Goal: Task Accomplishment & Management: Manage account settings

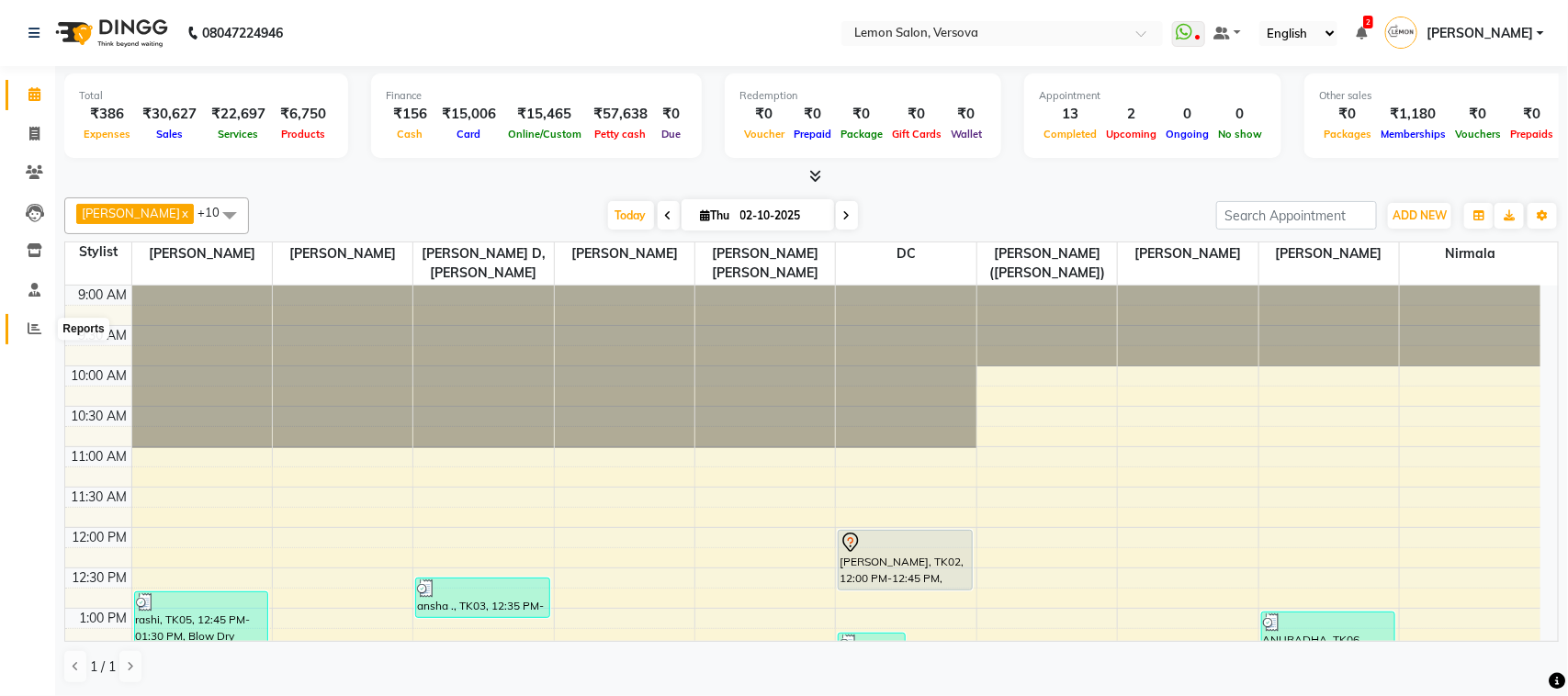
click at [30, 338] on span at bounding box center [34, 329] width 32 height 21
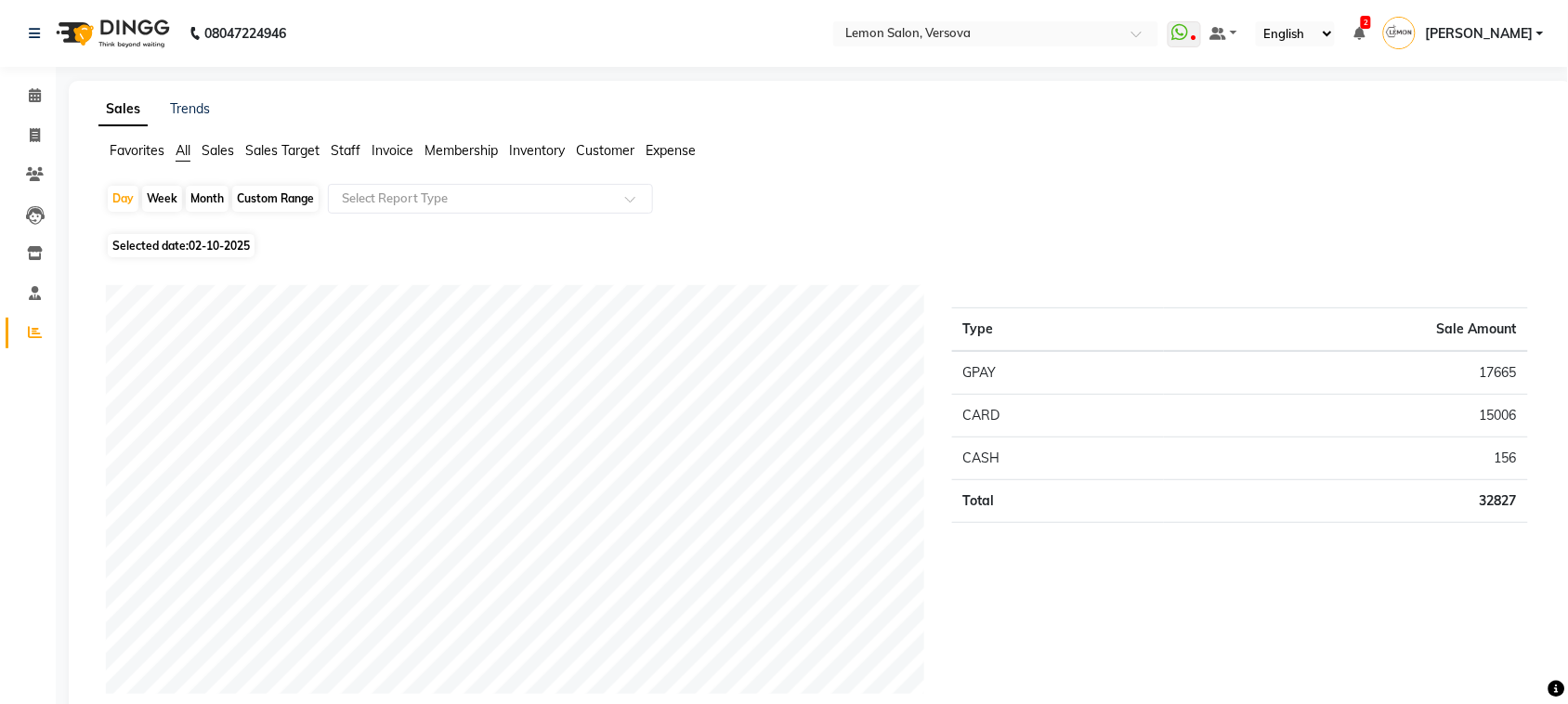
click at [1505, 35] on span "[PERSON_NAME]" at bounding box center [1479, 34] width 108 height 20
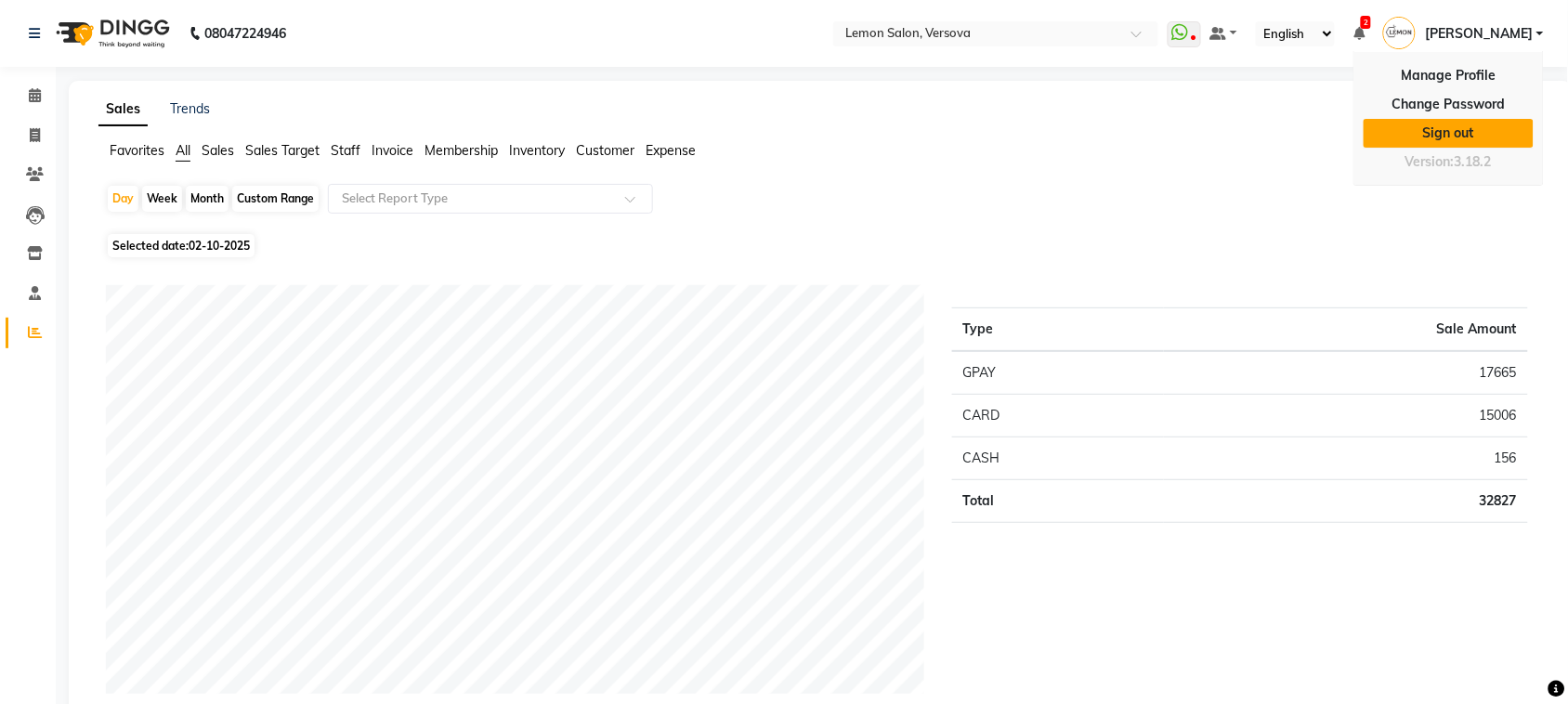
click at [1487, 120] on link "Sign out" at bounding box center [1449, 132] width 170 height 28
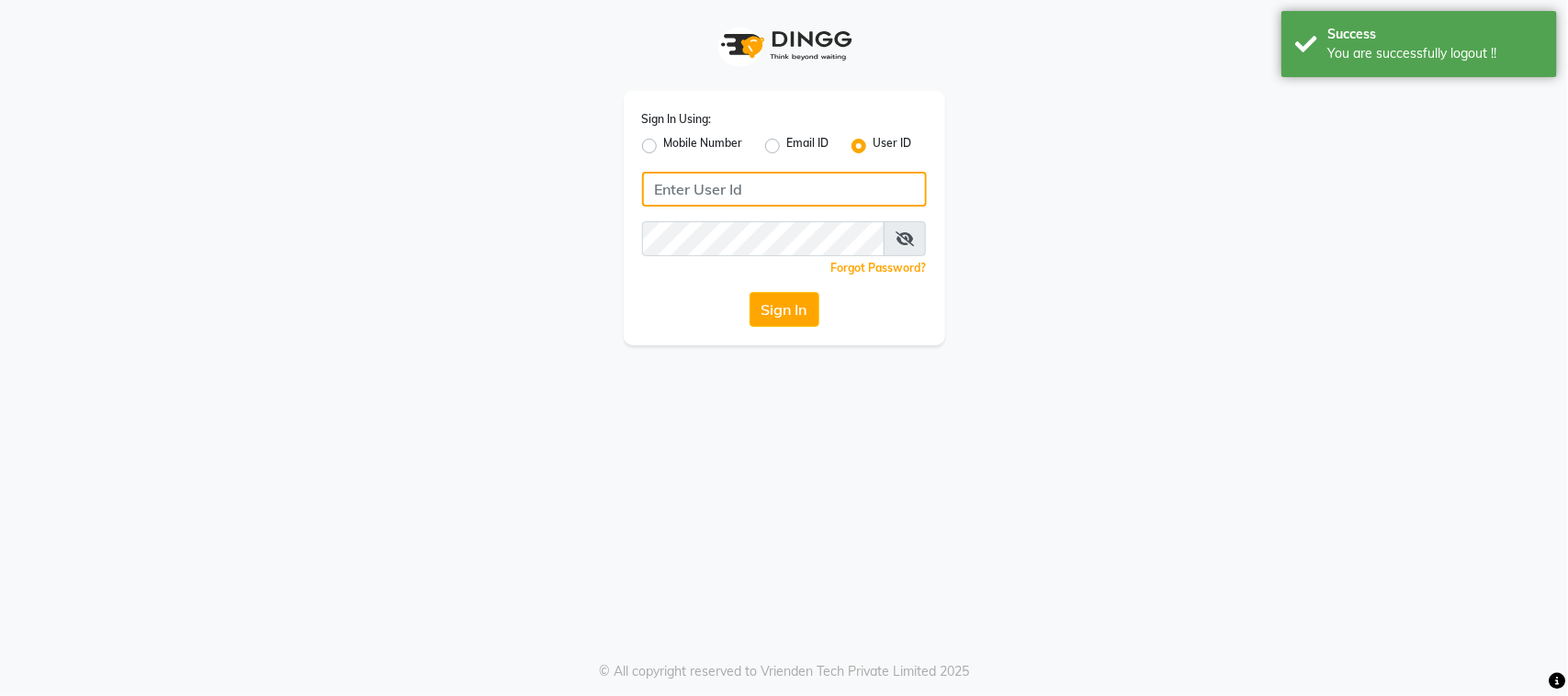
type input "9167849534"
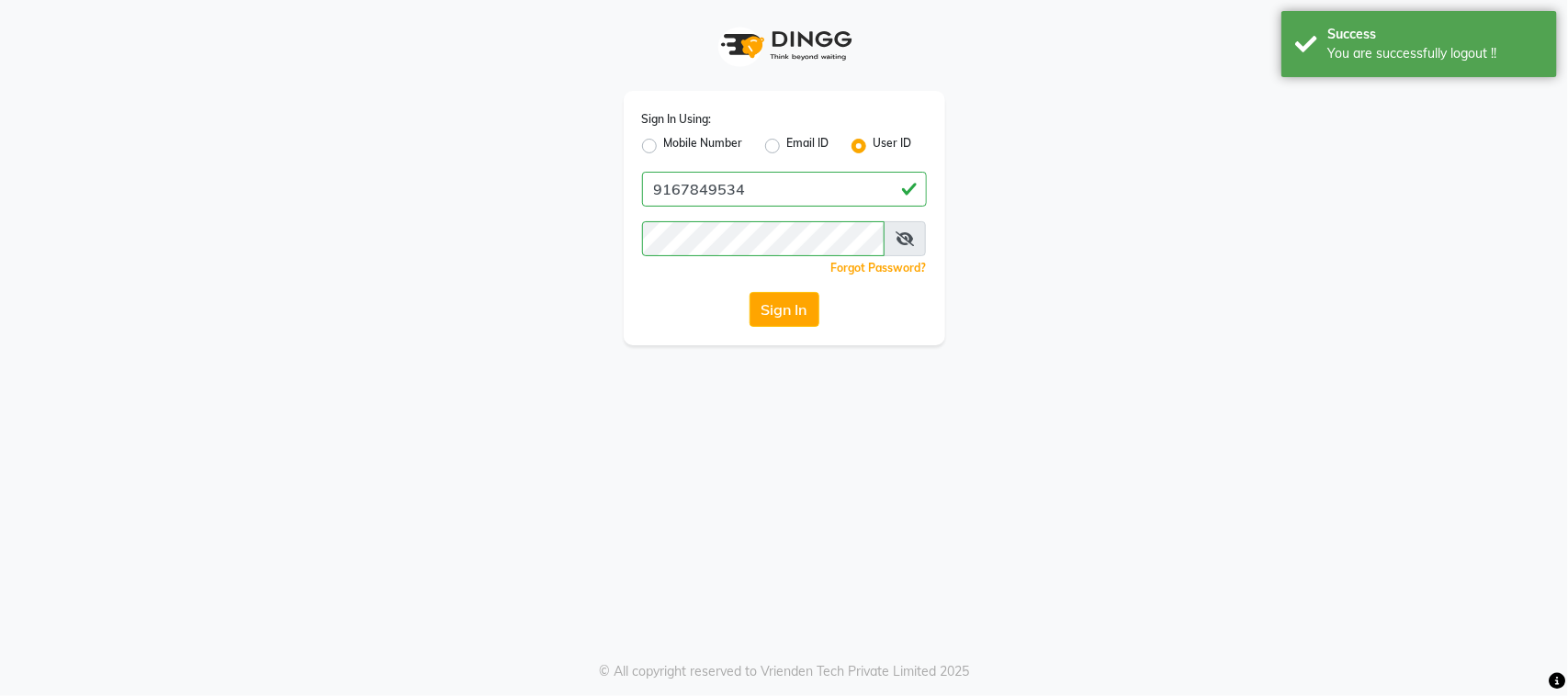
click at [664, 140] on label "Mobile Number" at bounding box center [704, 145] width 79 height 22
click at [664, 140] on input "Mobile Number" at bounding box center [670, 140] width 12 height 12
radio input "true"
radio input "false"
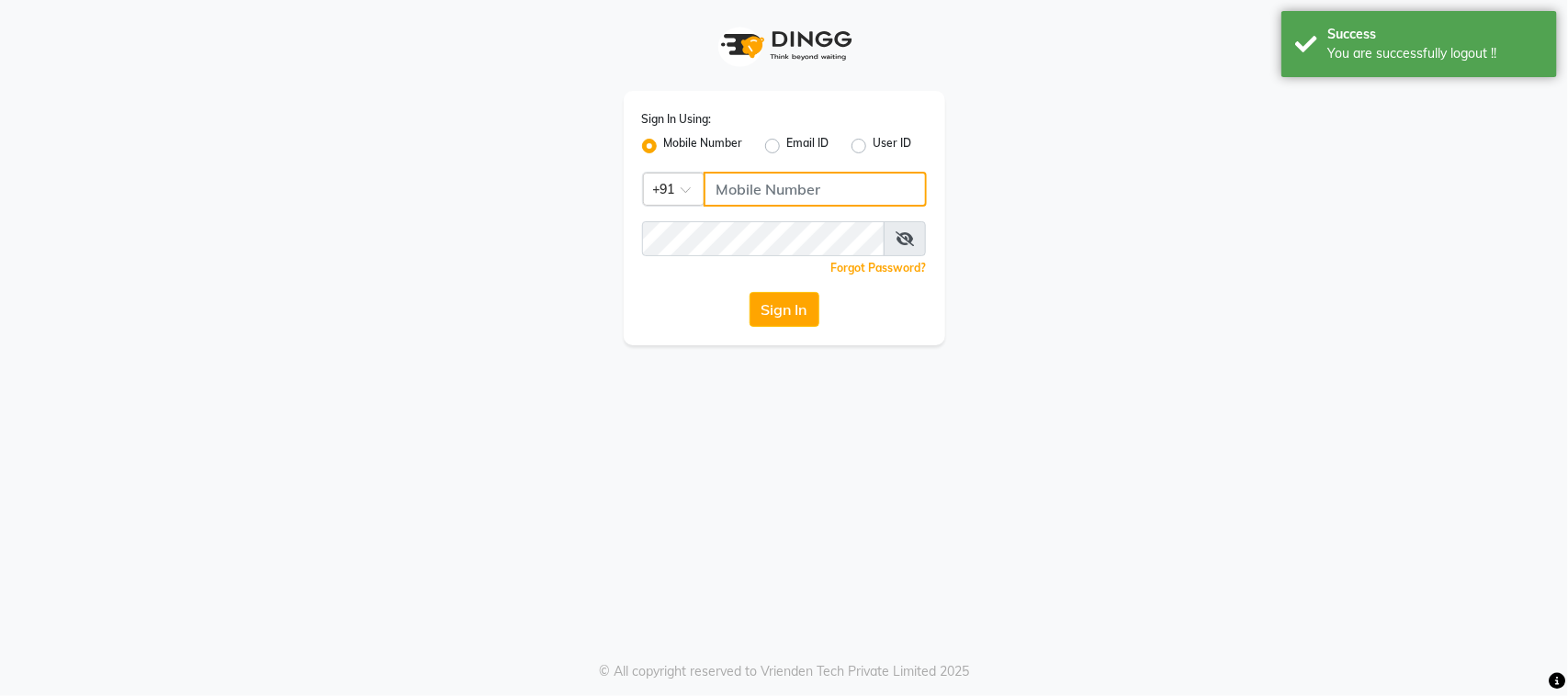
click at [737, 190] on input "Username" at bounding box center [815, 189] width 224 height 35
type input "7710882073"
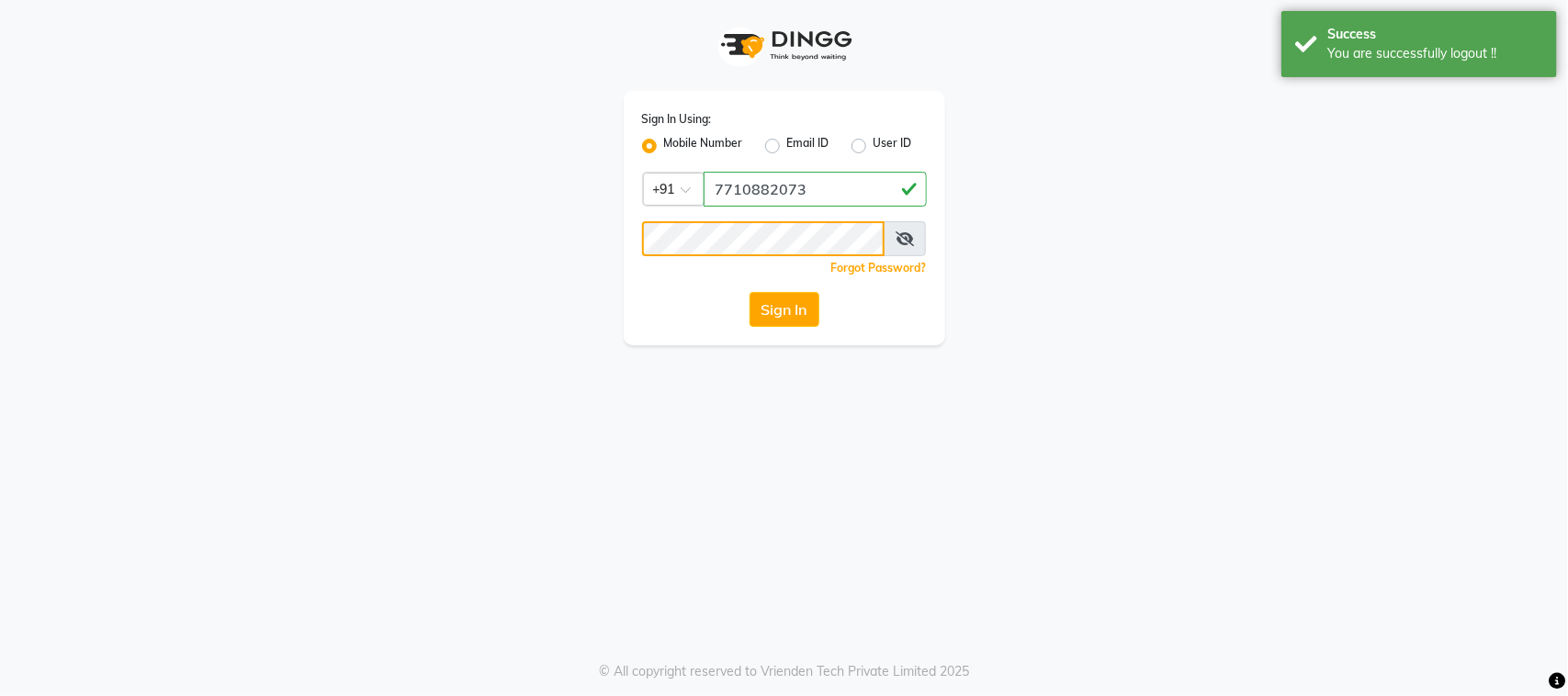
click at [750, 292] on button "Sign In" at bounding box center [784, 310] width 70 height 35
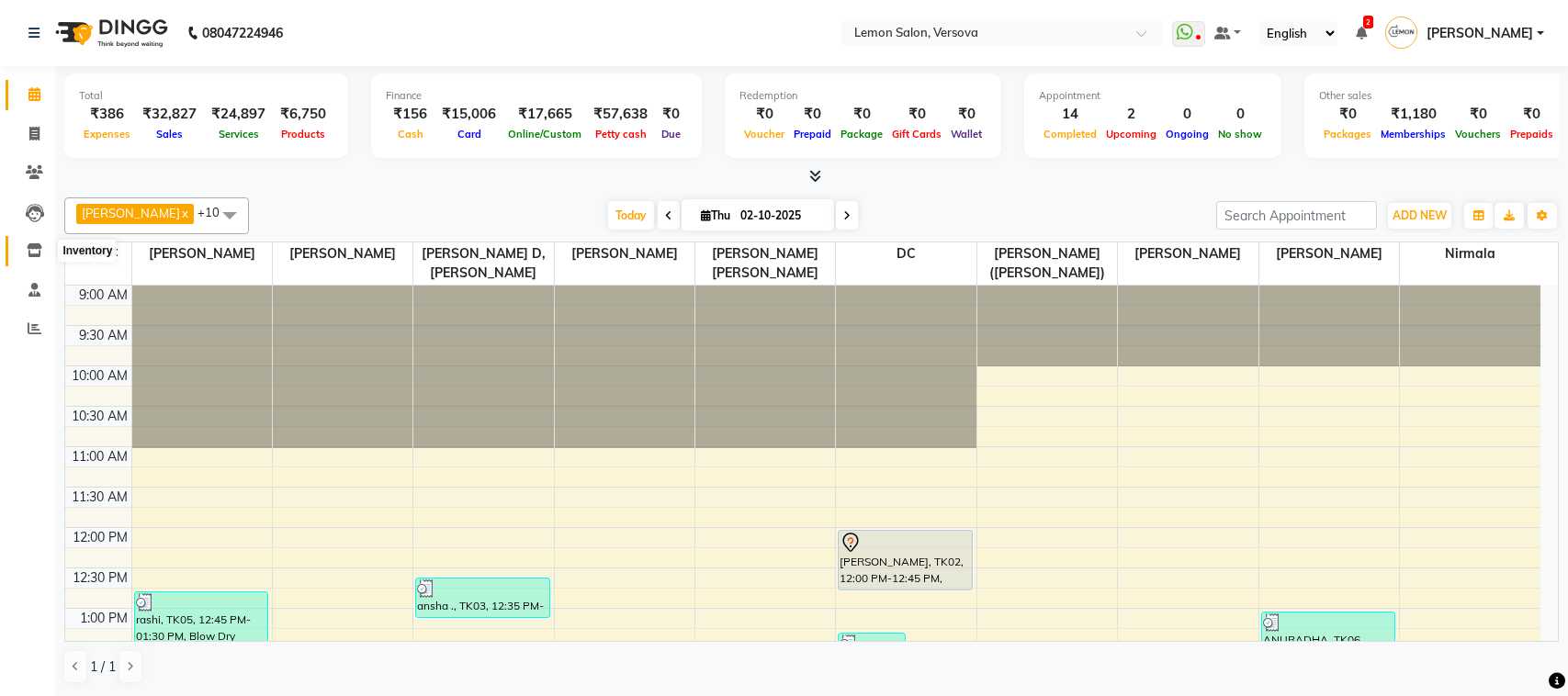
click at [44, 244] on span at bounding box center [34, 252] width 32 height 21
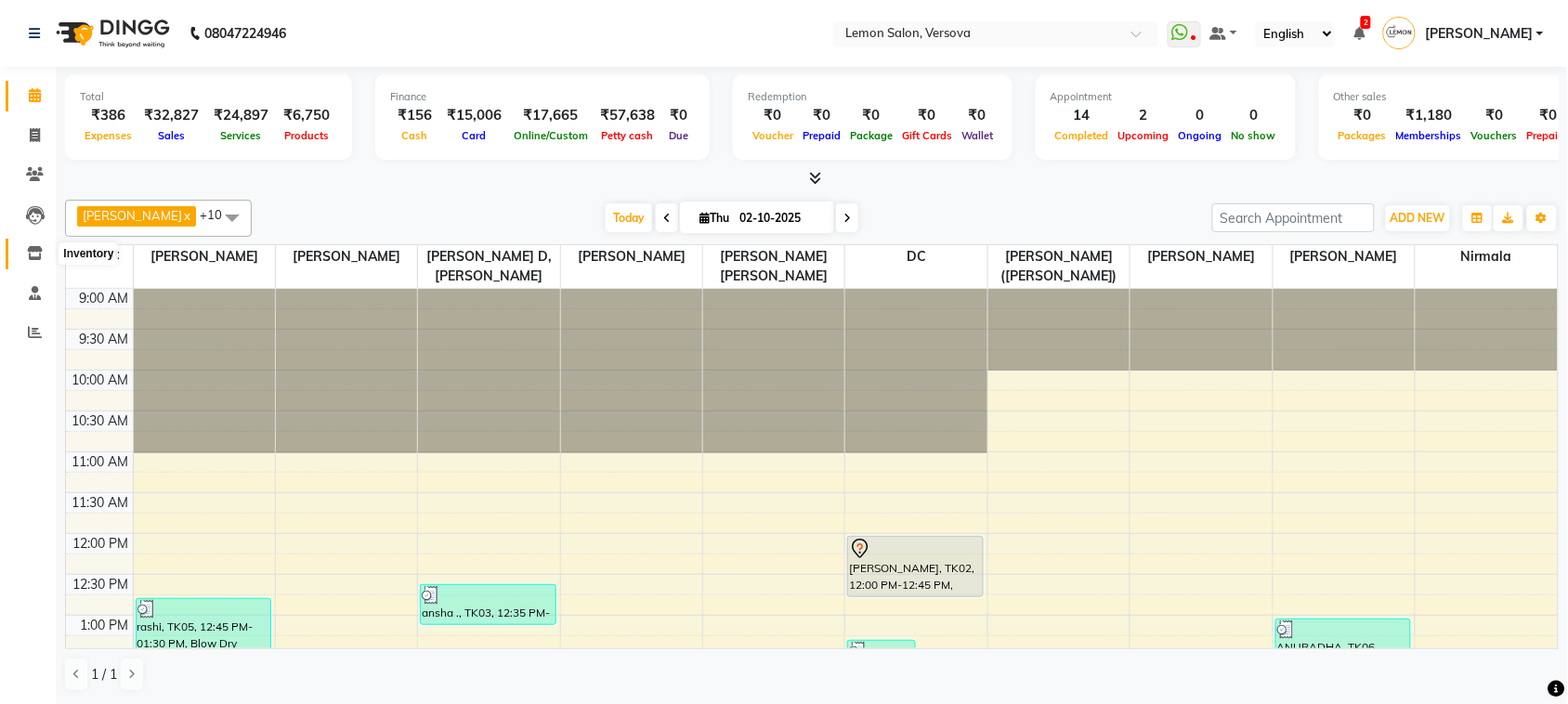
select select
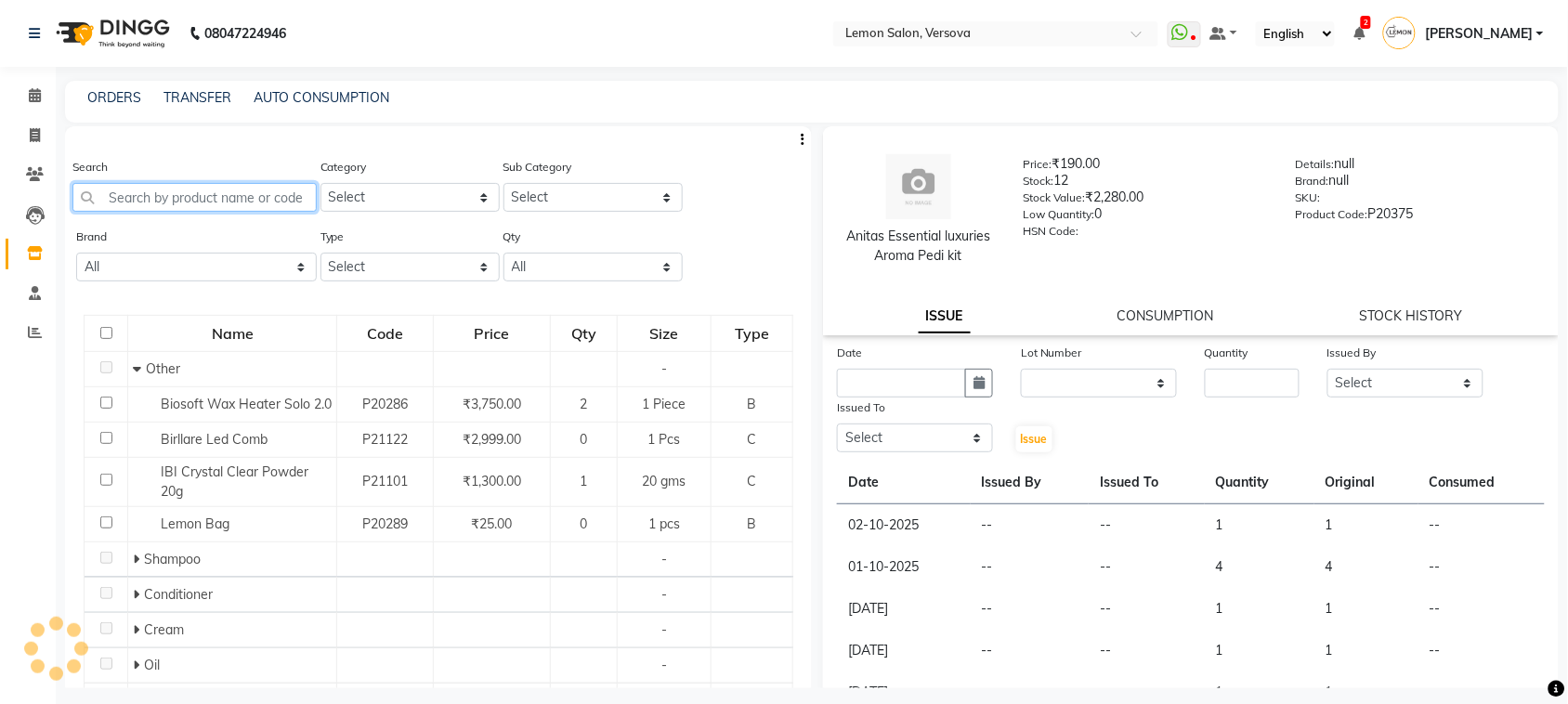
click at [182, 201] on input "text" at bounding box center [194, 197] width 244 height 28
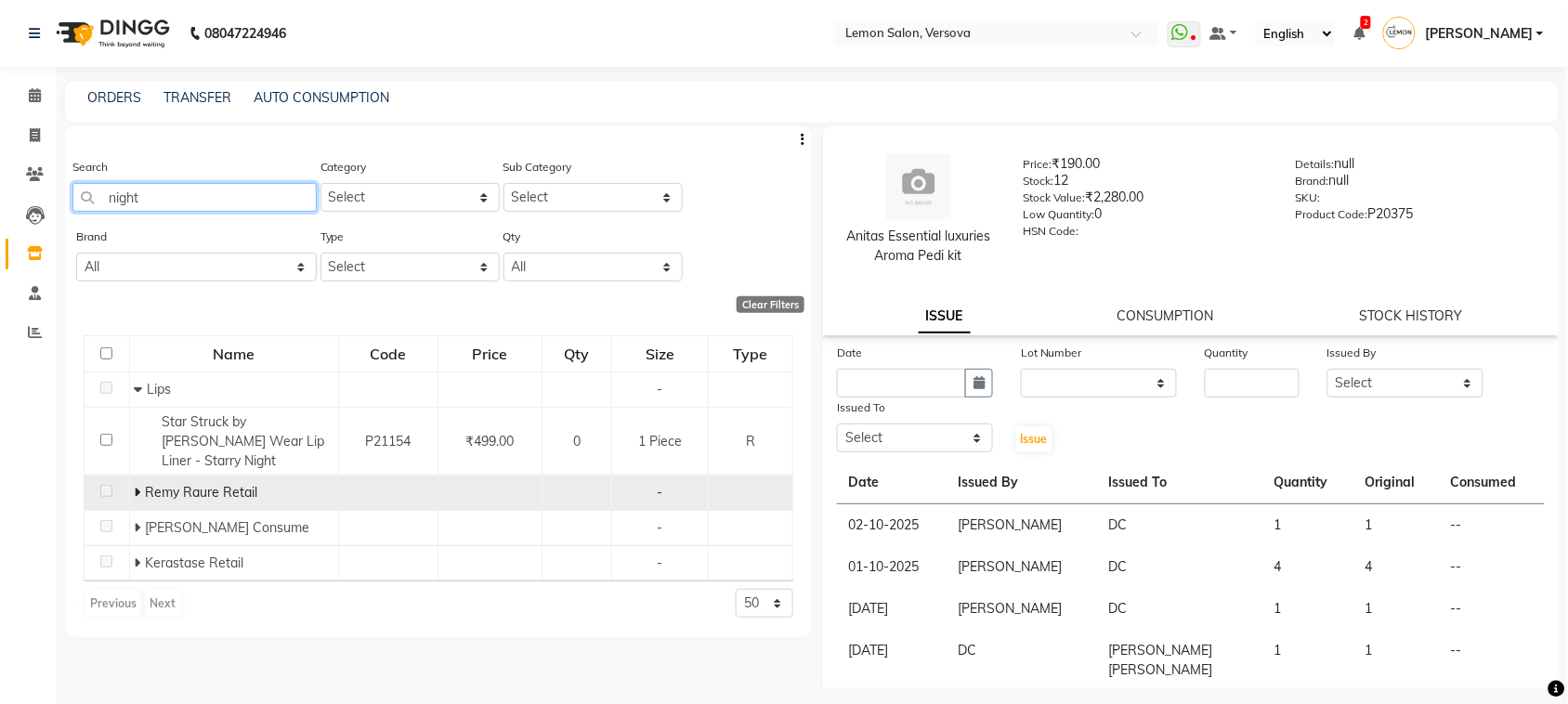
type input "night"
click at [139, 489] on icon at bounding box center [138, 492] width 7 height 13
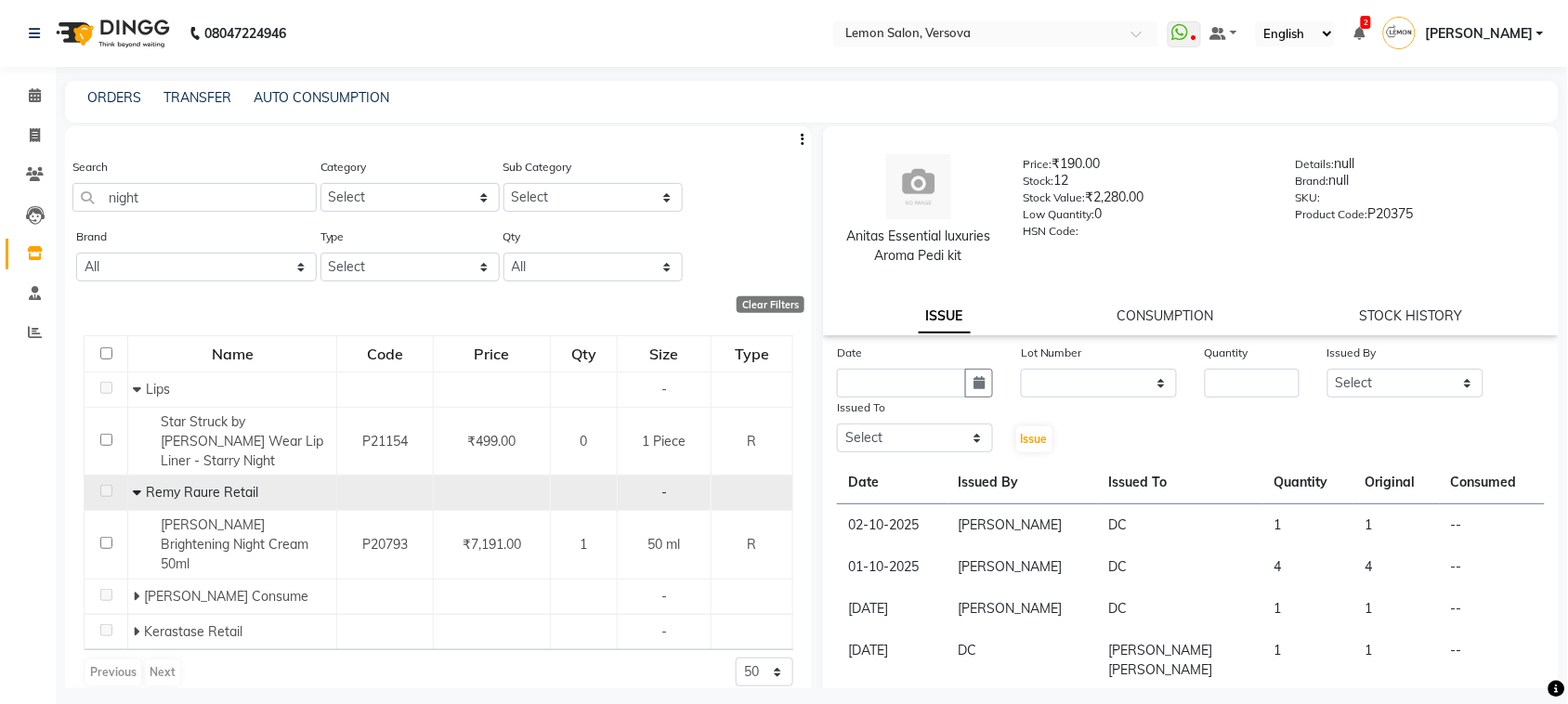
click at [139, 489] on icon at bounding box center [137, 492] width 9 height 13
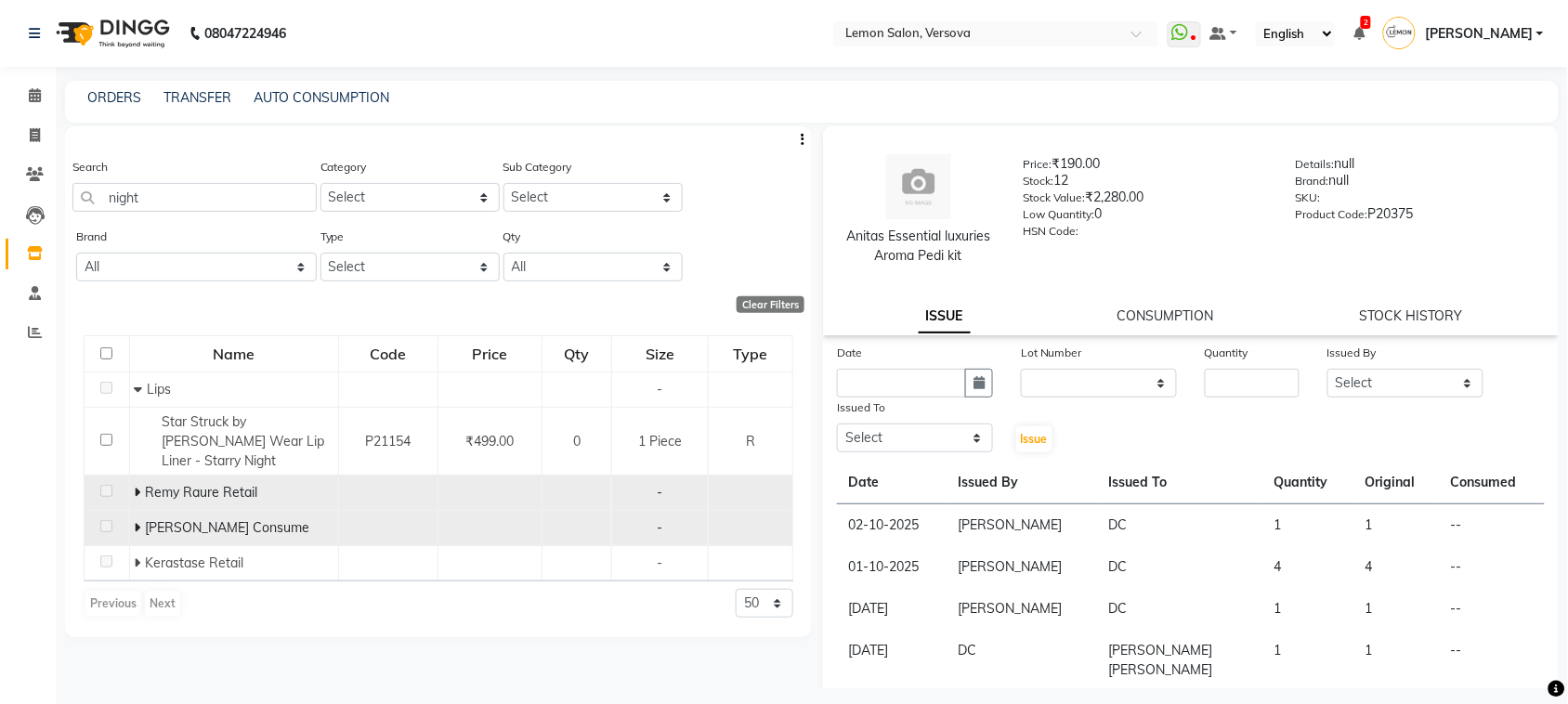
click at [140, 532] on icon at bounding box center [138, 527] width 7 height 13
click at [140, 532] on icon at bounding box center [139, 527] width 9 height 13
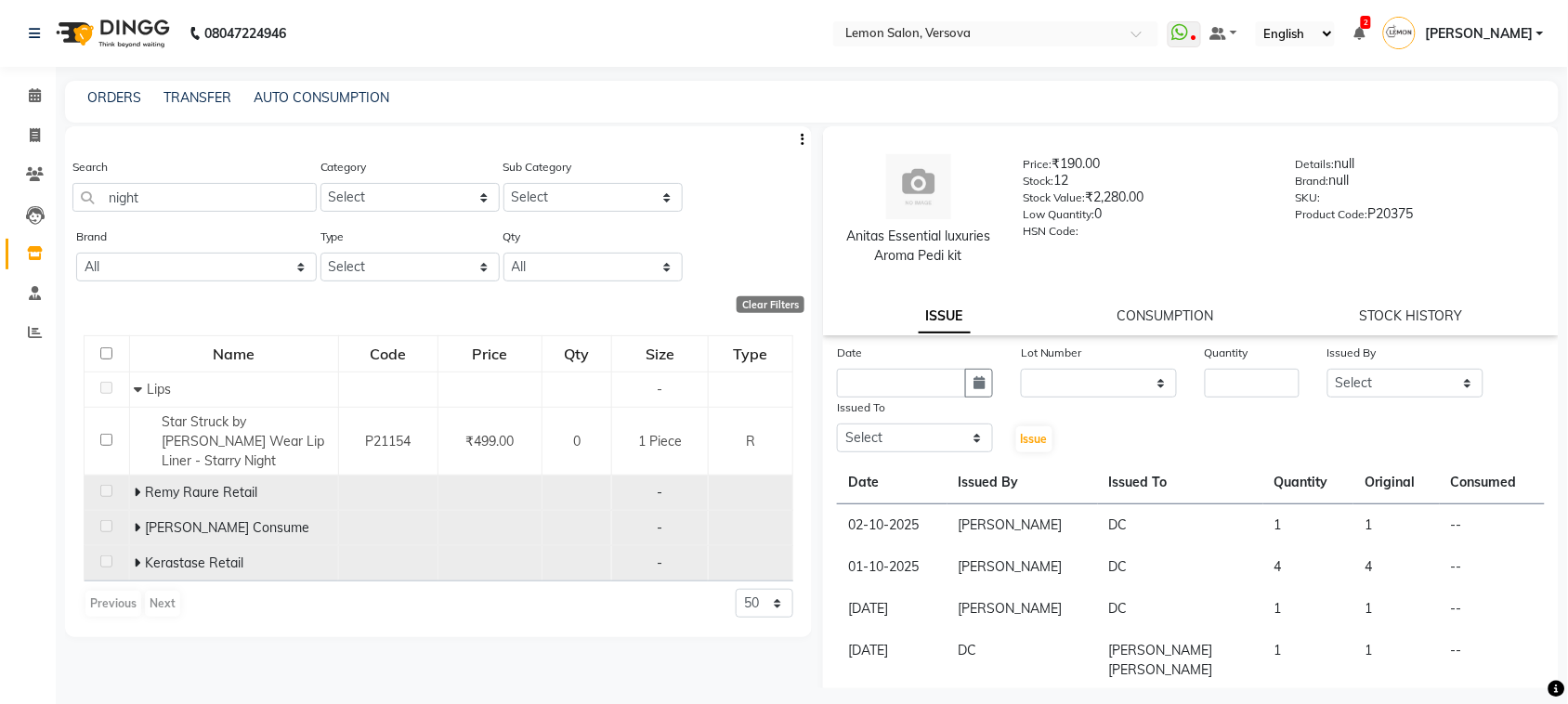
click at [139, 557] on icon at bounding box center [138, 562] width 7 height 13
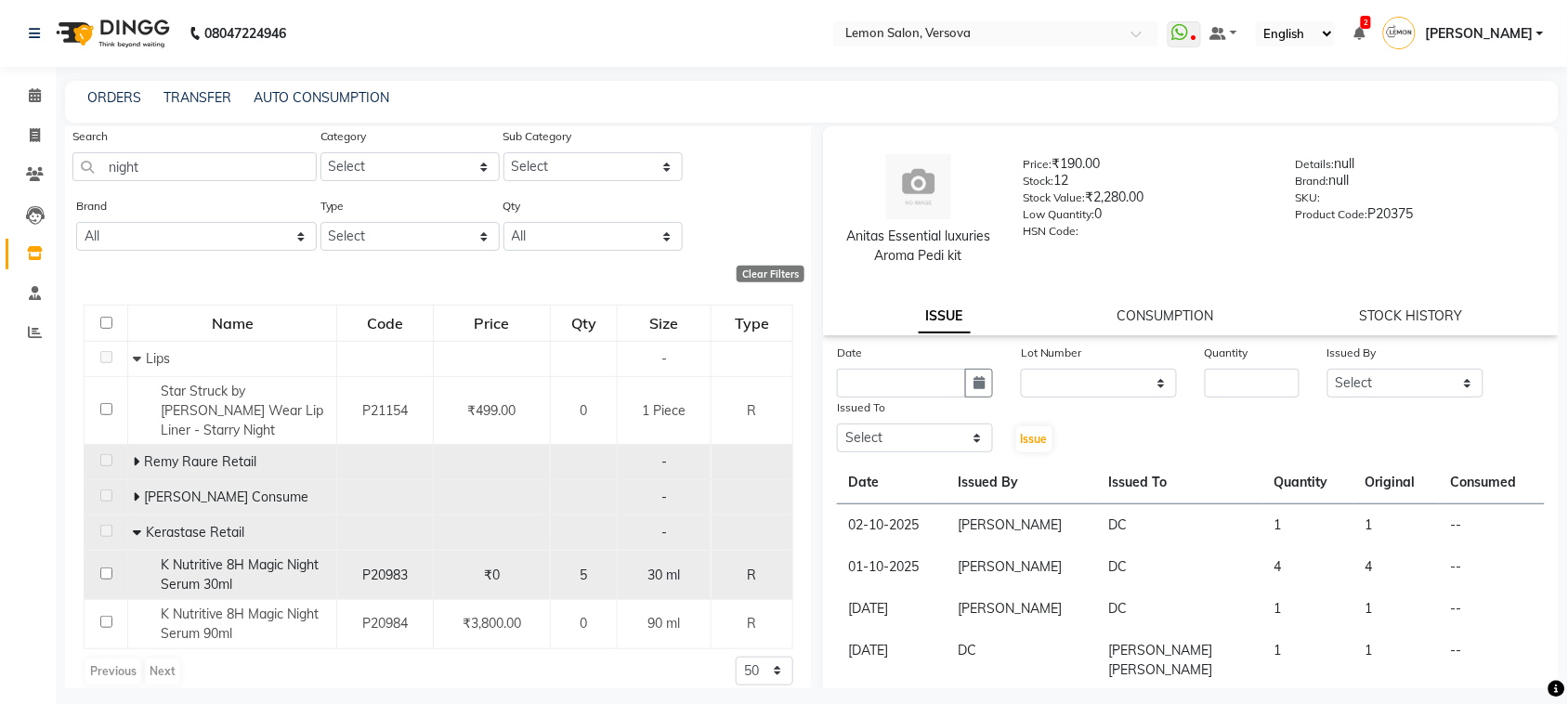
scroll to position [47, 0]
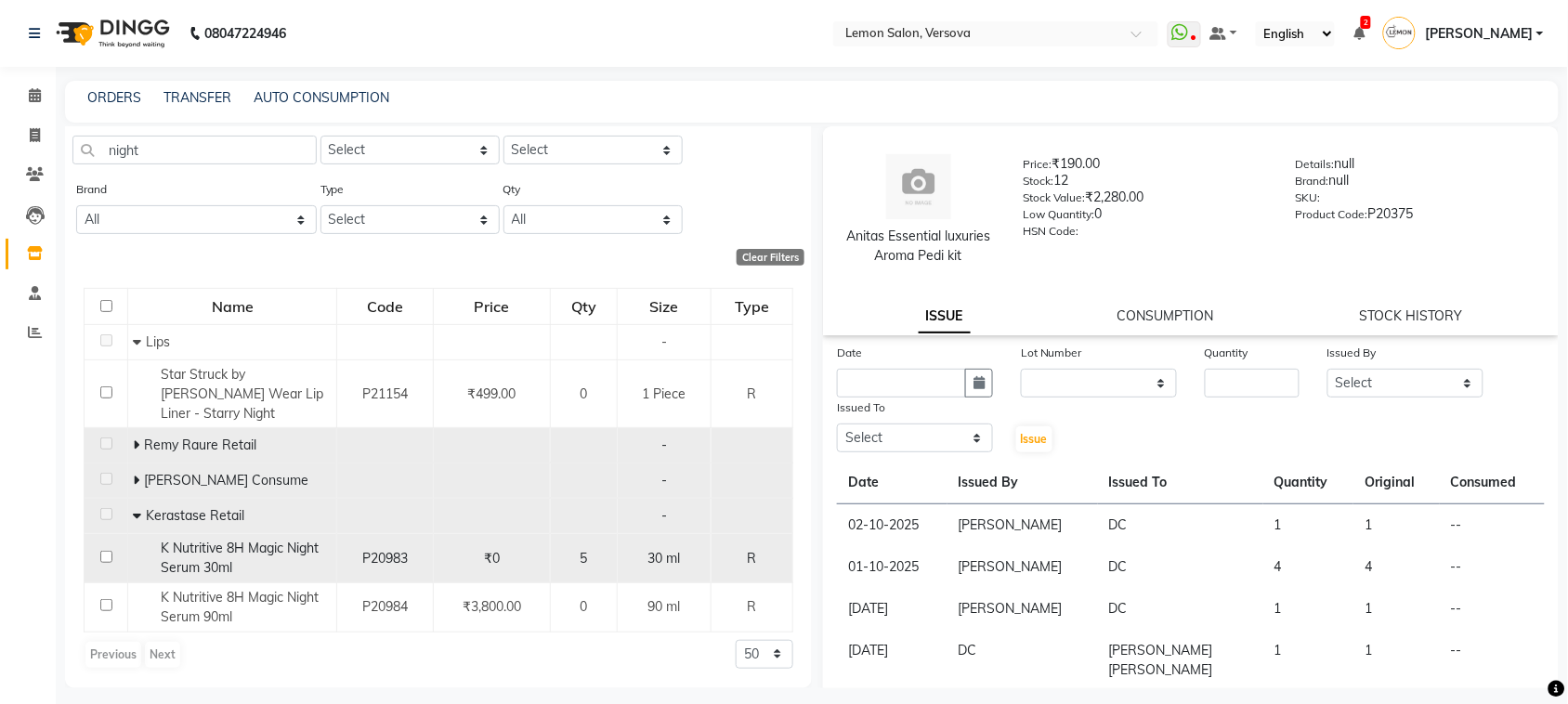
click at [218, 554] on span "K Nutritive 8H Magic Night Serum 30ml" at bounding box center [239, 557] width 158 height 36
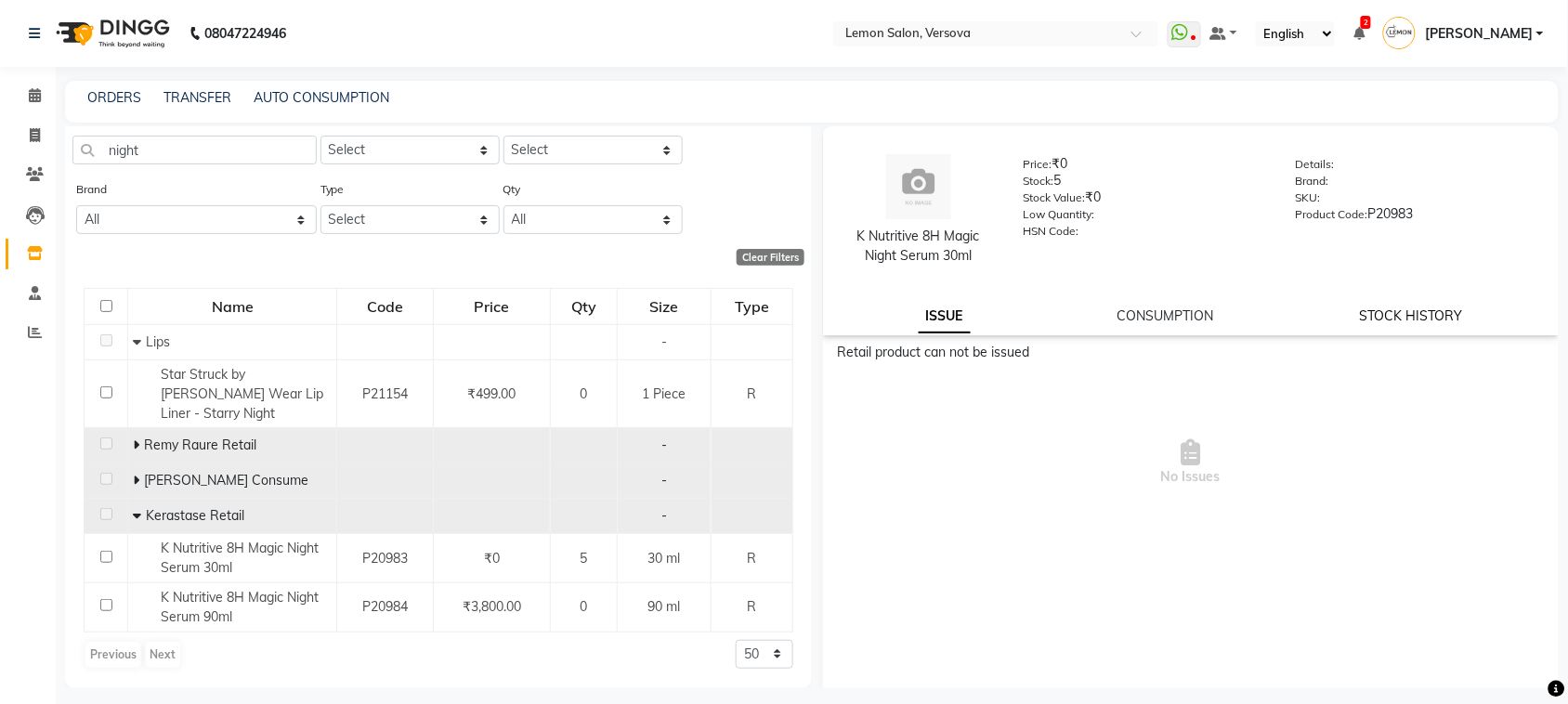
click at [1401, 312] on link "STOCK HISTORY" at bounding box center [1411, 315] width 103 height 17
select select "all"
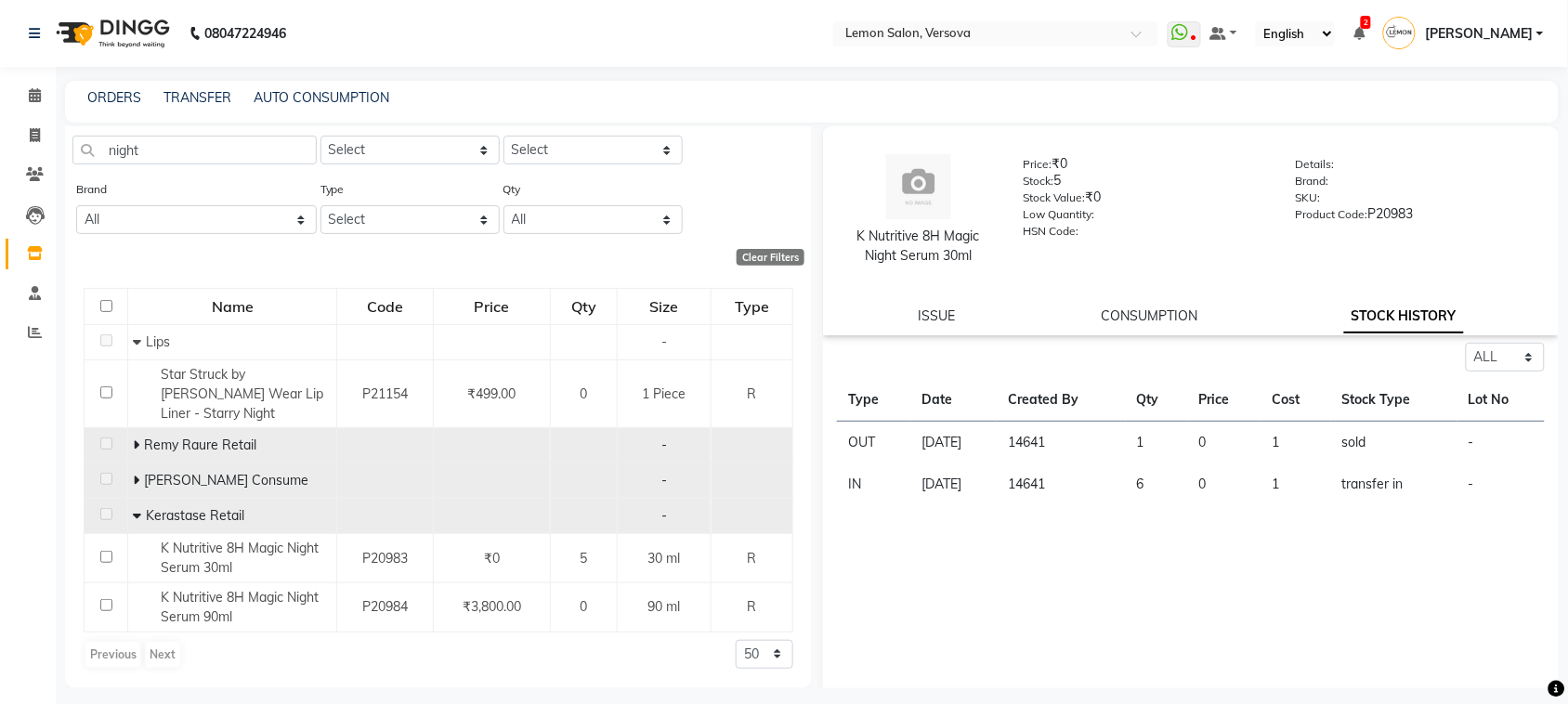
click at [999, 530] on div "Select ALL IN OUT Type Date Created By Qty Price Cost Stock Type Lot No OUT 13-…" at bounding box center [1191, 528] width 736 height 371
